Goal: Transaction & Acquisition: Purchase product/service

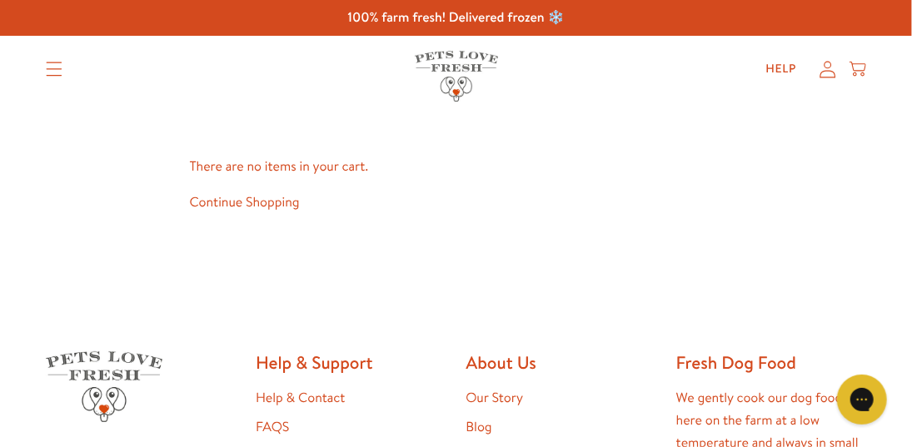
click at [0, 0] on link "Shop All" at bounding box center [0, 0] width 0 height 0
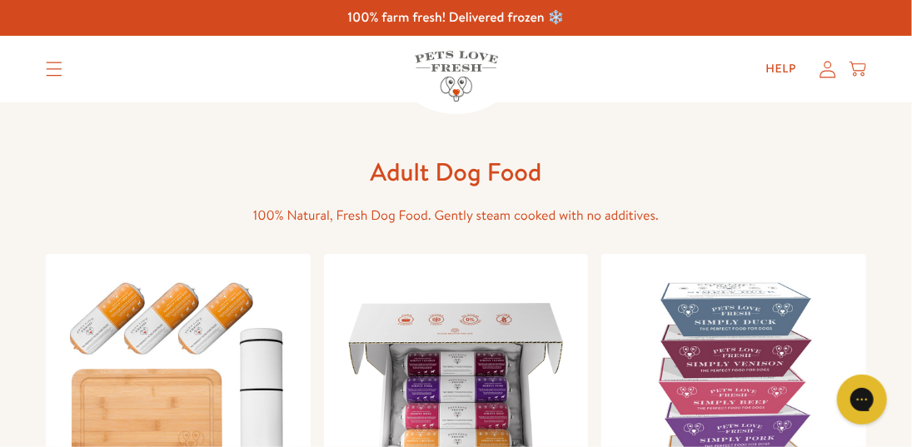
click at [0, 0] on link "Shop All" at bounding box center [0, 0] width 0 height 0
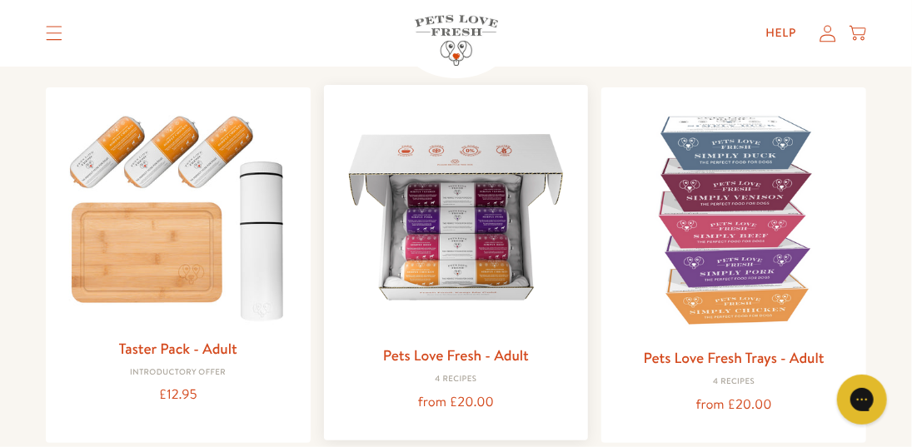
click at [473, 357] on link "Pets Love Fresh - Adult" at bounding box center [456, 355] width 146 height 21
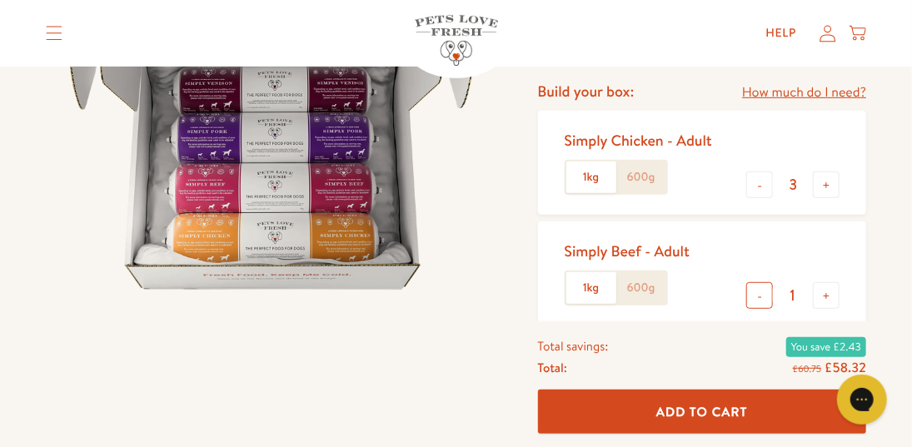
click at [759, 299] on button "-" at bounding box center [759, 295] width 27 height 27
type input "0"
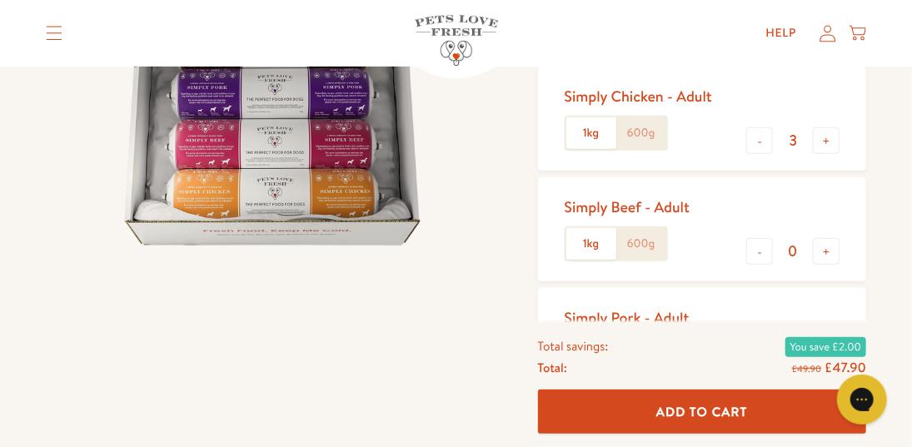
scroll to position [250, 0]
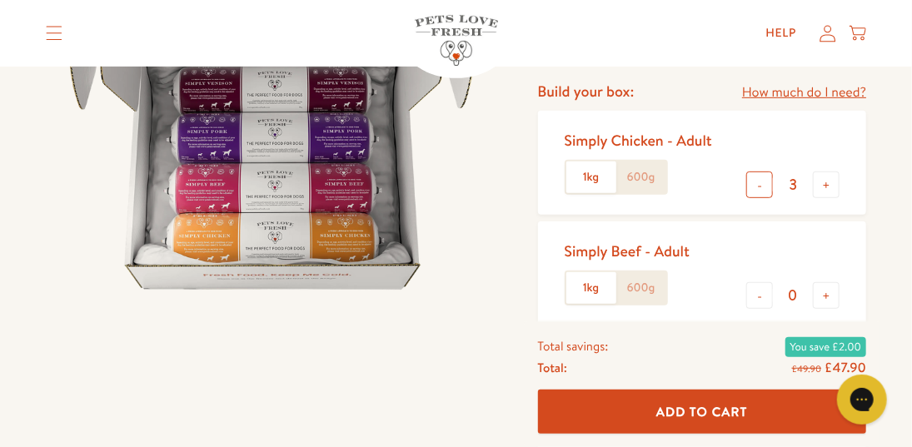
click at [760, 186] on button "-" at bounding box center [759, 185] width 27 height 27
type input "2"
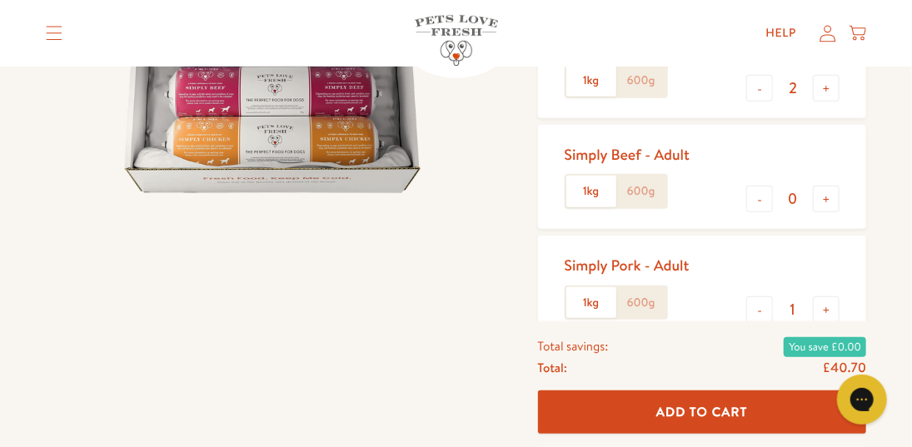
scroll to position [416, 0]
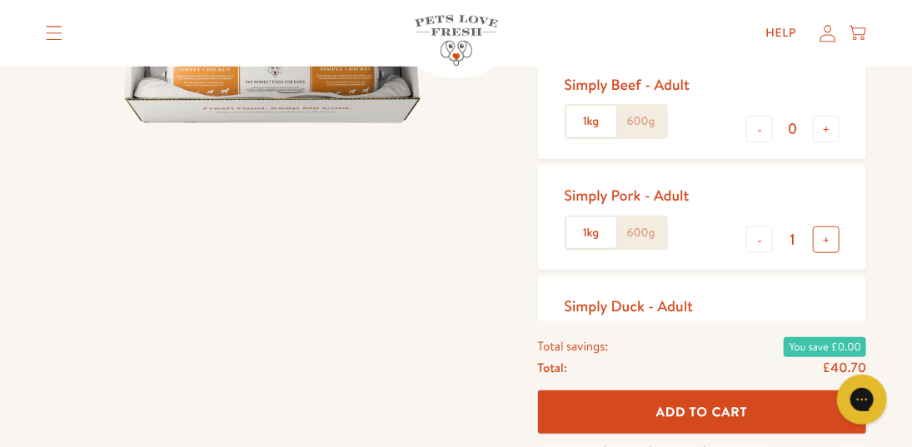
click at [827, 241] on button "+" at bounding box center [826, 239] width 27 height 27
type input "2"
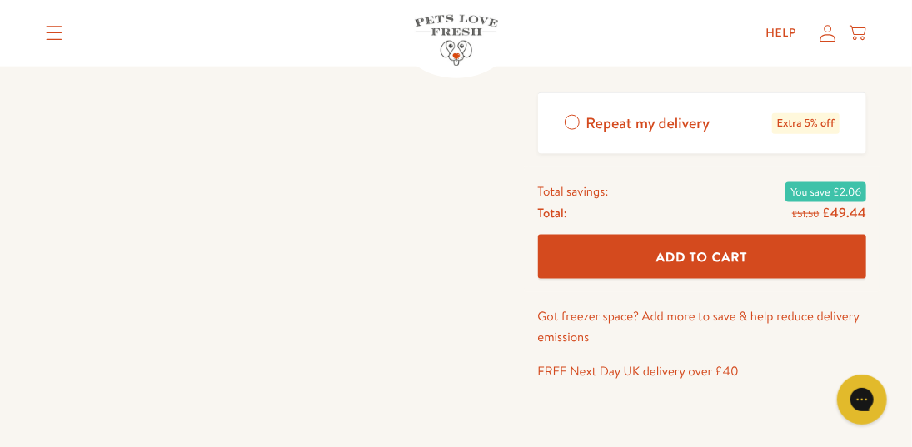
scroll to position [833, 0]
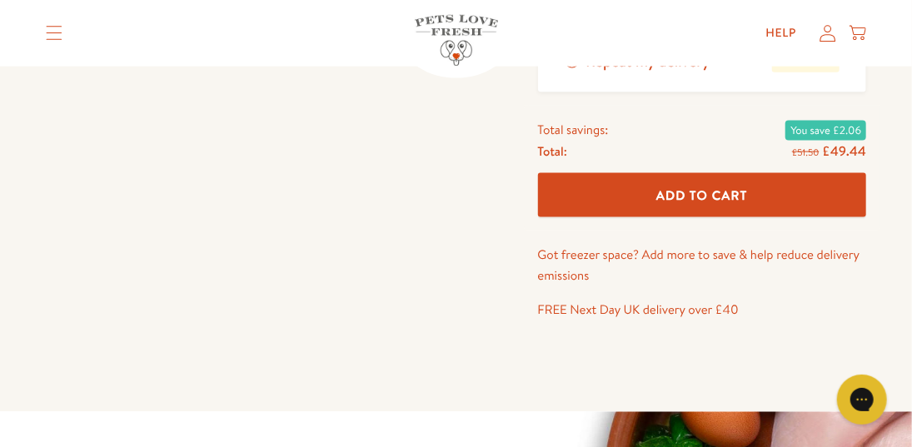
click at [696, 202] on span "Add To Cart" at bounding box center [702, 195] width 92 height 17
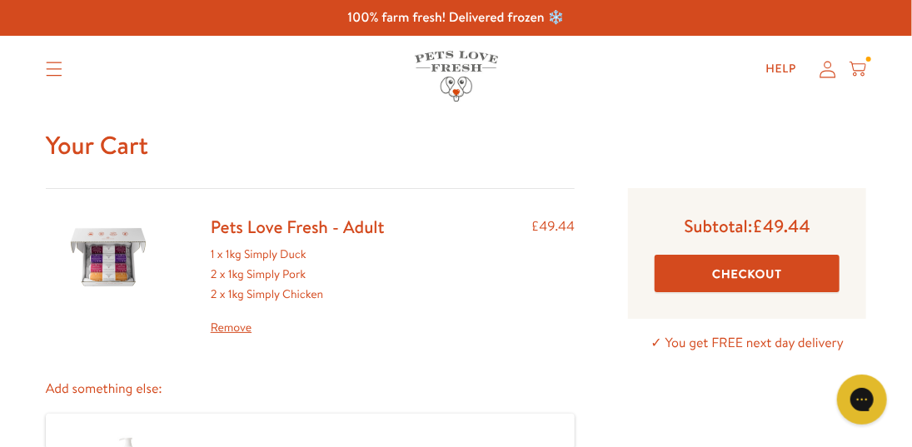
click at [855, 69] on icon at bounding box center [857, 69] width 17 height 18
click at [854, 69] on icon at bounding box center [857, 69] width 17 height 18
click at [242, 327] on link "Remove" at bounding box center [298, 328] width 174 height 20
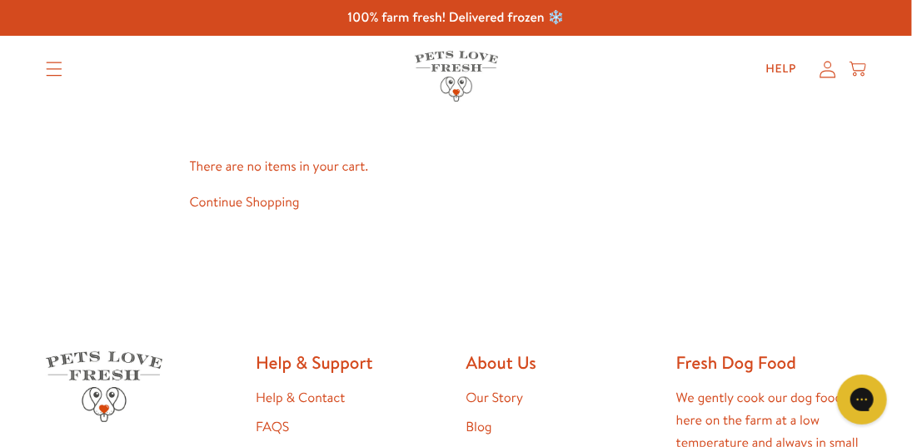
click at [858, 70] on icon at bounding box center [857, 69] width 17 height 18
click at [286, 202] on link "Continue Shopping" at bounding box center [245, 202] width 110 height 18
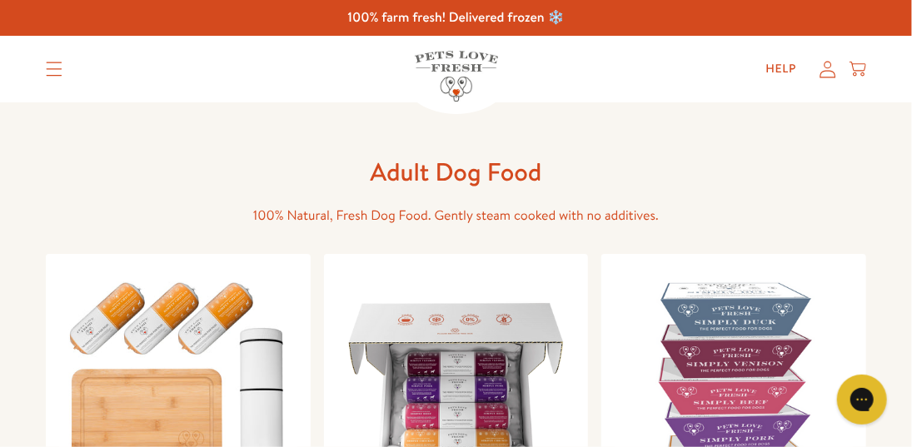
click at [0, 0] on link "Shop All" at bounding box center [0, 0] width 0 height 0
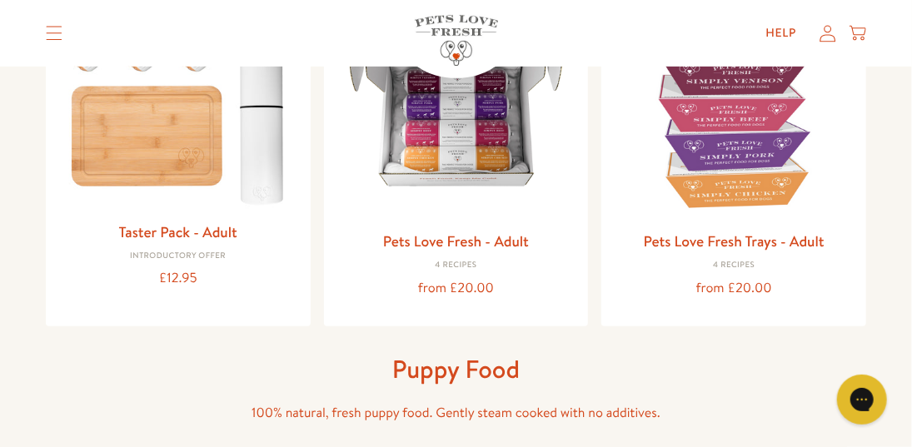
scroll to position [250, 0]
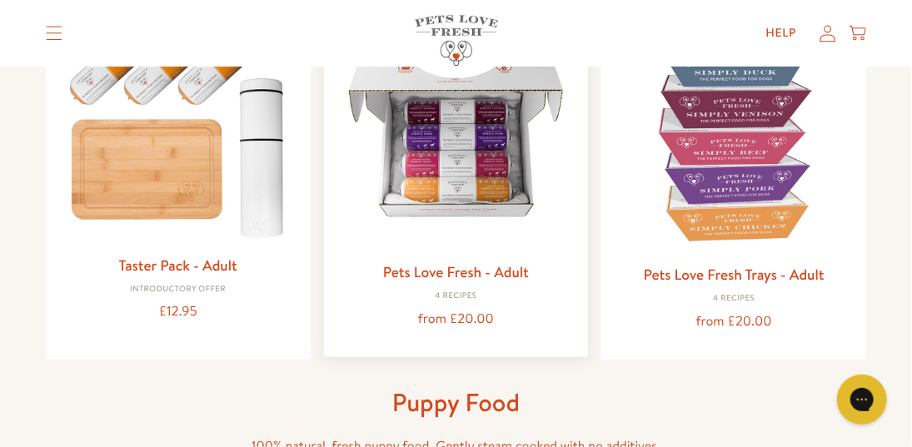
click at [504, 275] on link "Pets Love Fresh - Adult" at bounding box center [456, 271] width 146 height 21
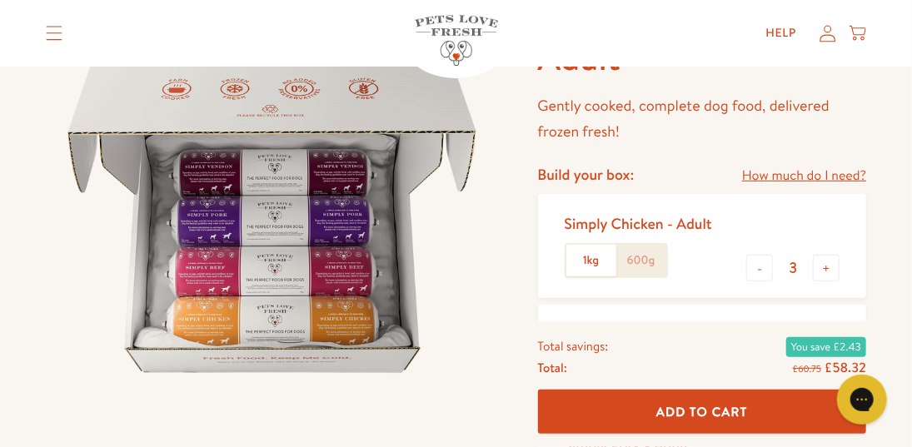
scroll to position [250, 0]
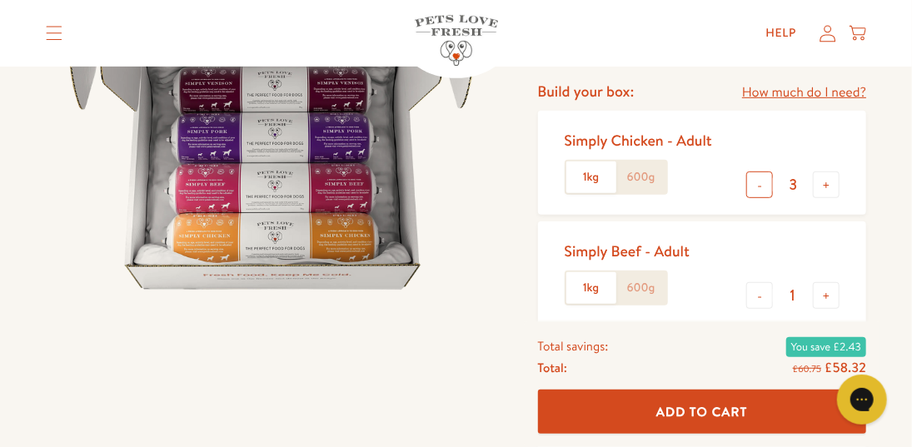
click at [761, 186] on button "-" at bounding box center [759, 185] width 27 height 27
type input "2"
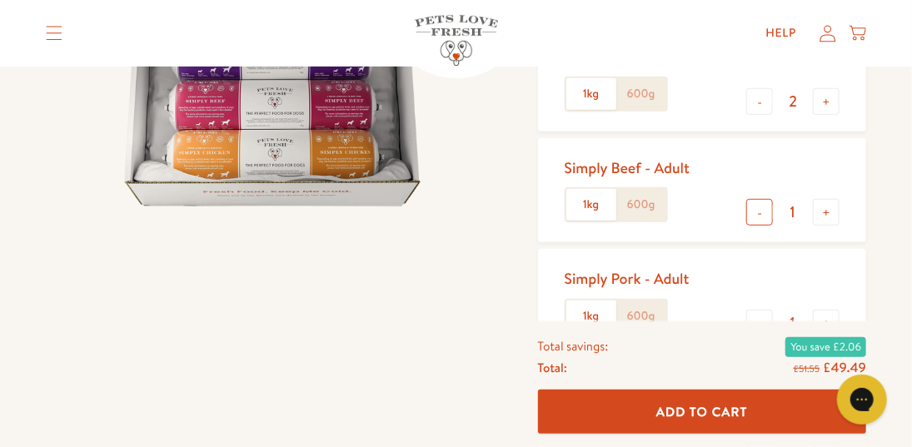
click at [759, 214] on button "-" at bounding box center [759, 212] width 27 height 27
type input "0"
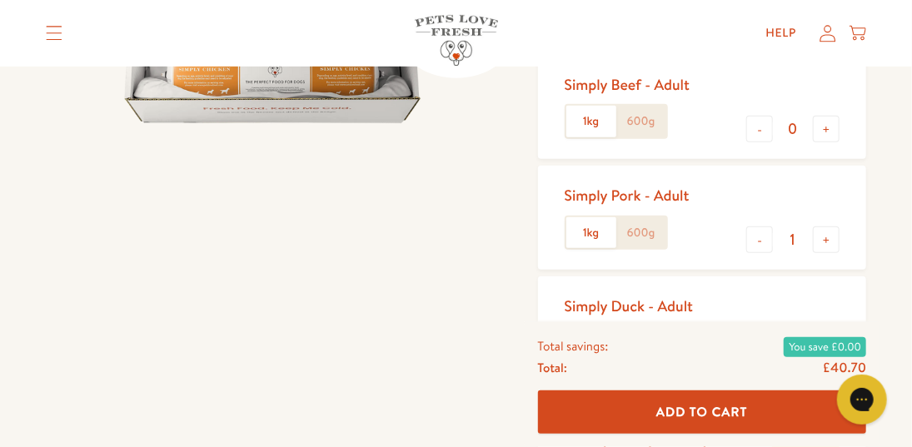
scroll to position [500, 0]
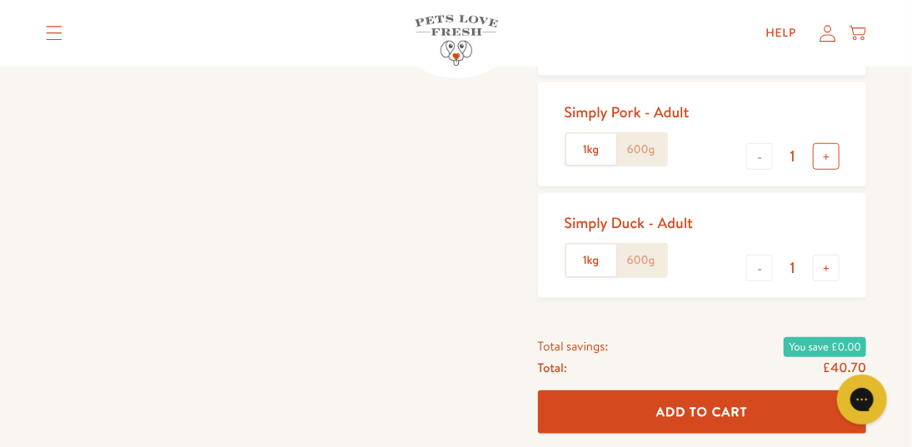
click at [825, 159] on button "+" at bounding box center [826, 156] width 27 height 27
type input "2"
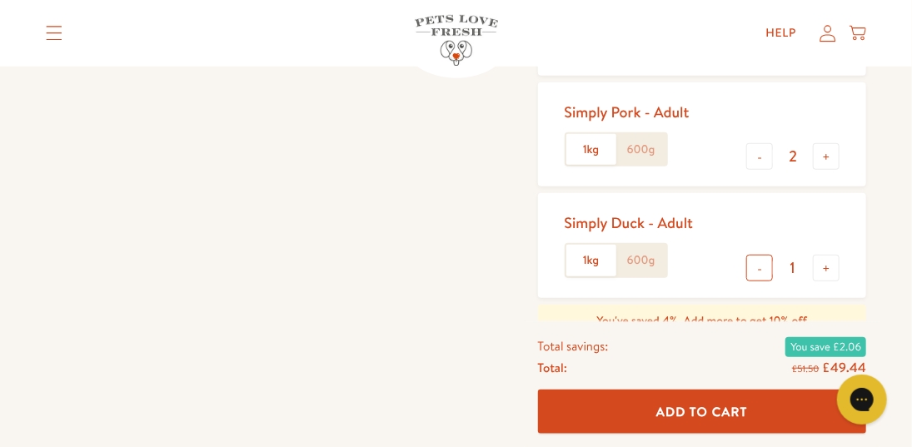
click at [757, 268] on button "-" at bounding box center [759, 268] width 27 height 27
type input "0"
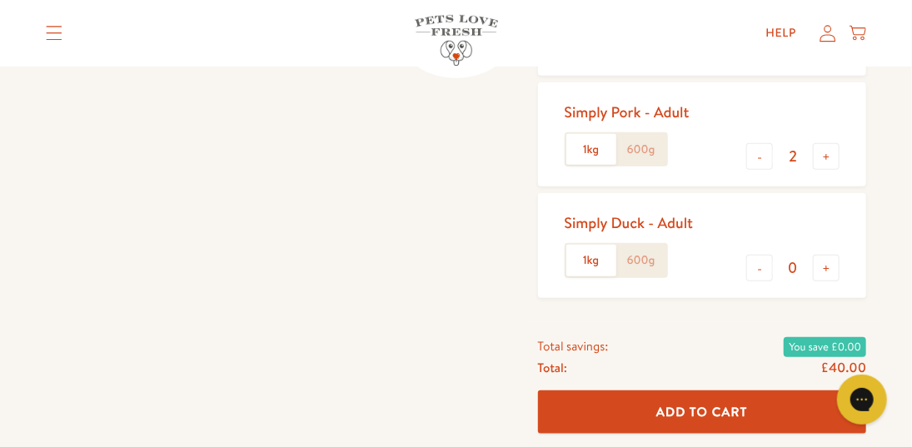
click at [692, 407] on span "Add To Cart" at bounding box center [702, 411] width 92 height 17
